Goal: Find specific page/section: Find specific page/section

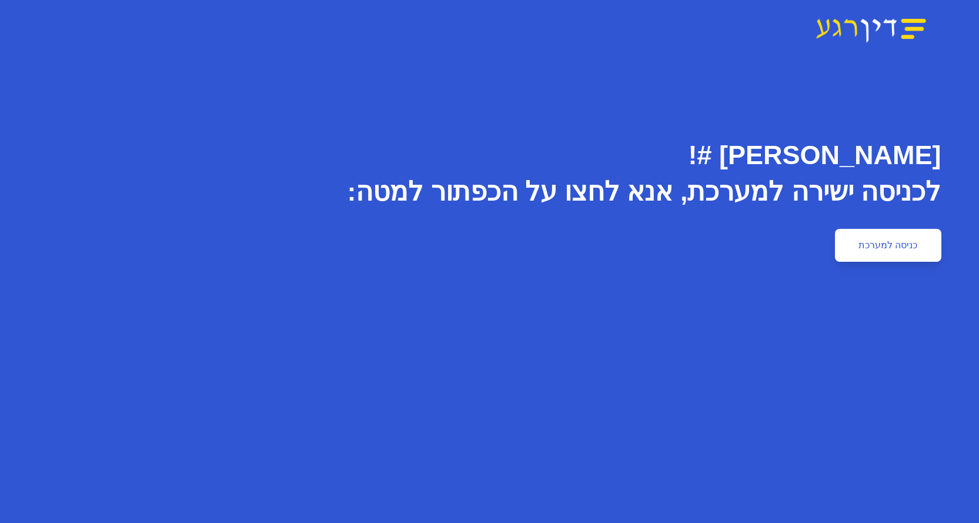
click at [890, 246] on link "כניסה למערכת" at bounding box center [888, 245] width 106 height 33
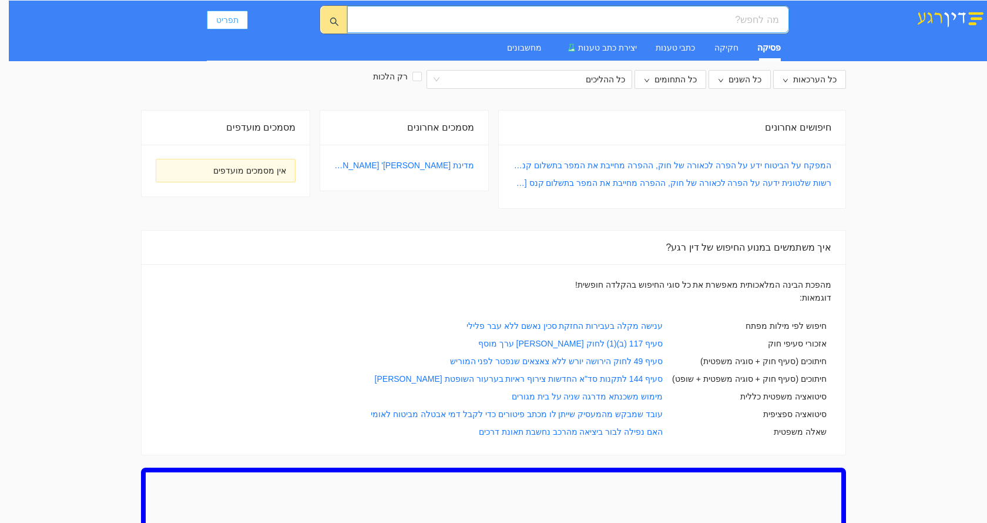
click at [217, 20] on span "תפריט" at bounding box center [227, 20] width 22 height 13
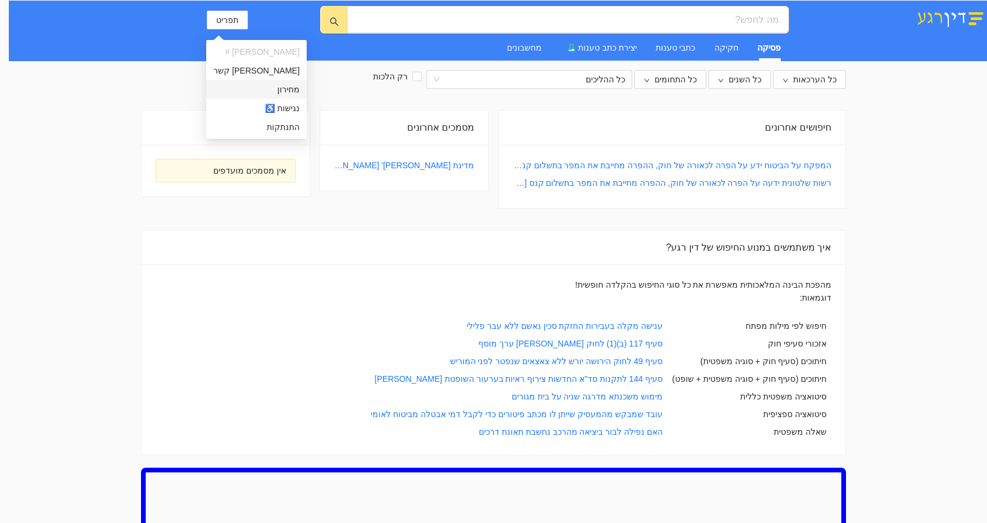
click at [260, 89] on span "מחירון" at bounding box center [256, 89] width 86 height 13
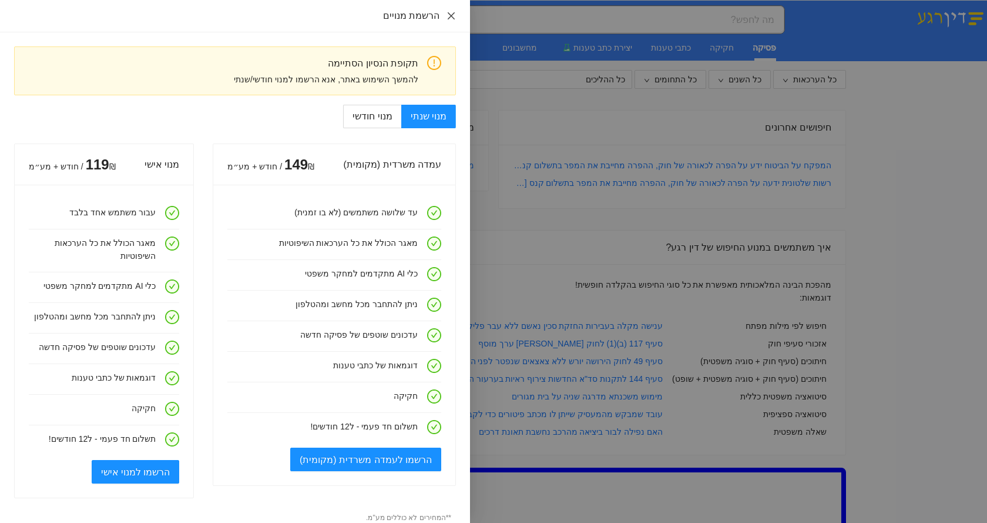
click at [450, 18] on icon "close" at bounding box center [451, 15] width 9 height 9
